Goal: Task Accomplishment & Management: Manage account settings

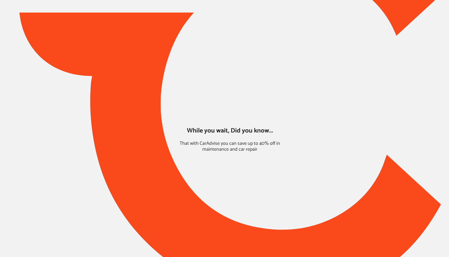
type input "*****"
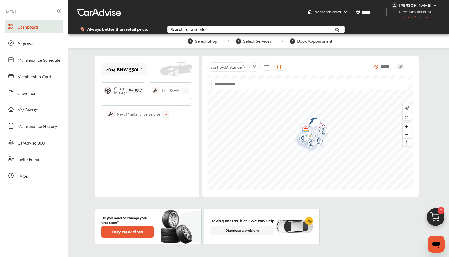
click at [421, 4] on div "[PERSON_NAME]" at bounding box center [415, 5] width 32 height 5
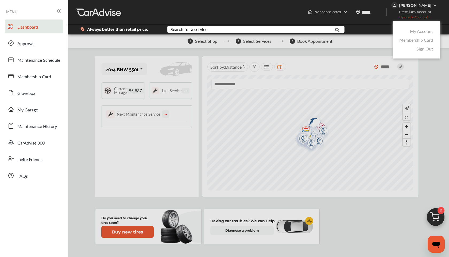
click at [418, 32] on link "My Account" at bounding box center [421, 31] width 23 height 6
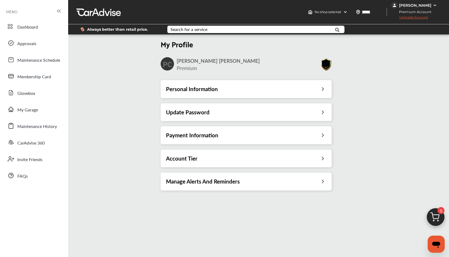
click at [243, 154] on div "Account Tier" at bounding box center [246, 159] width 171 height 18
click at [309, 155] on div "Account Tier" at bounding box center [246, 158] width 160 height 7
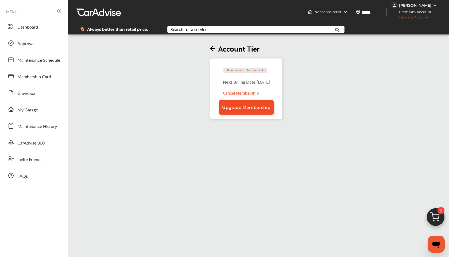
click at [255, 109] on span "Upgrade Membership" at bounding box center [246, 107] width 48 height 5
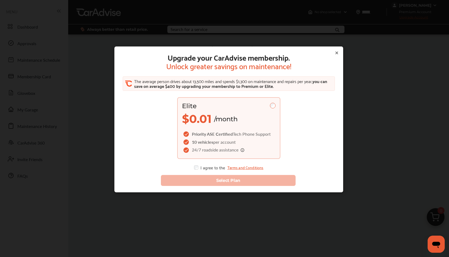
click at [201, 169] on div "I agree to the Terms and Conditions" at bounding box center [228, 168] width 69 height 4
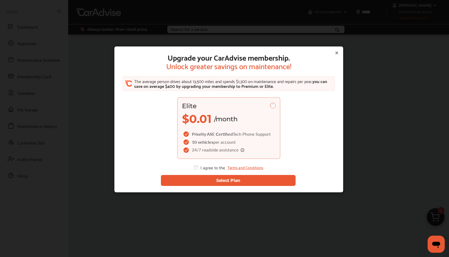
click at [216, 182] on button "Select Plan" at bounding box center [228, 180] width 135 height 11
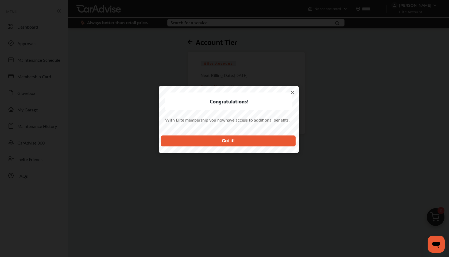
click at [253, 140] on button "Got it!" at bounding box center [228, 141] width 135 height 11
